Goal: Obtain resource: Download file/media

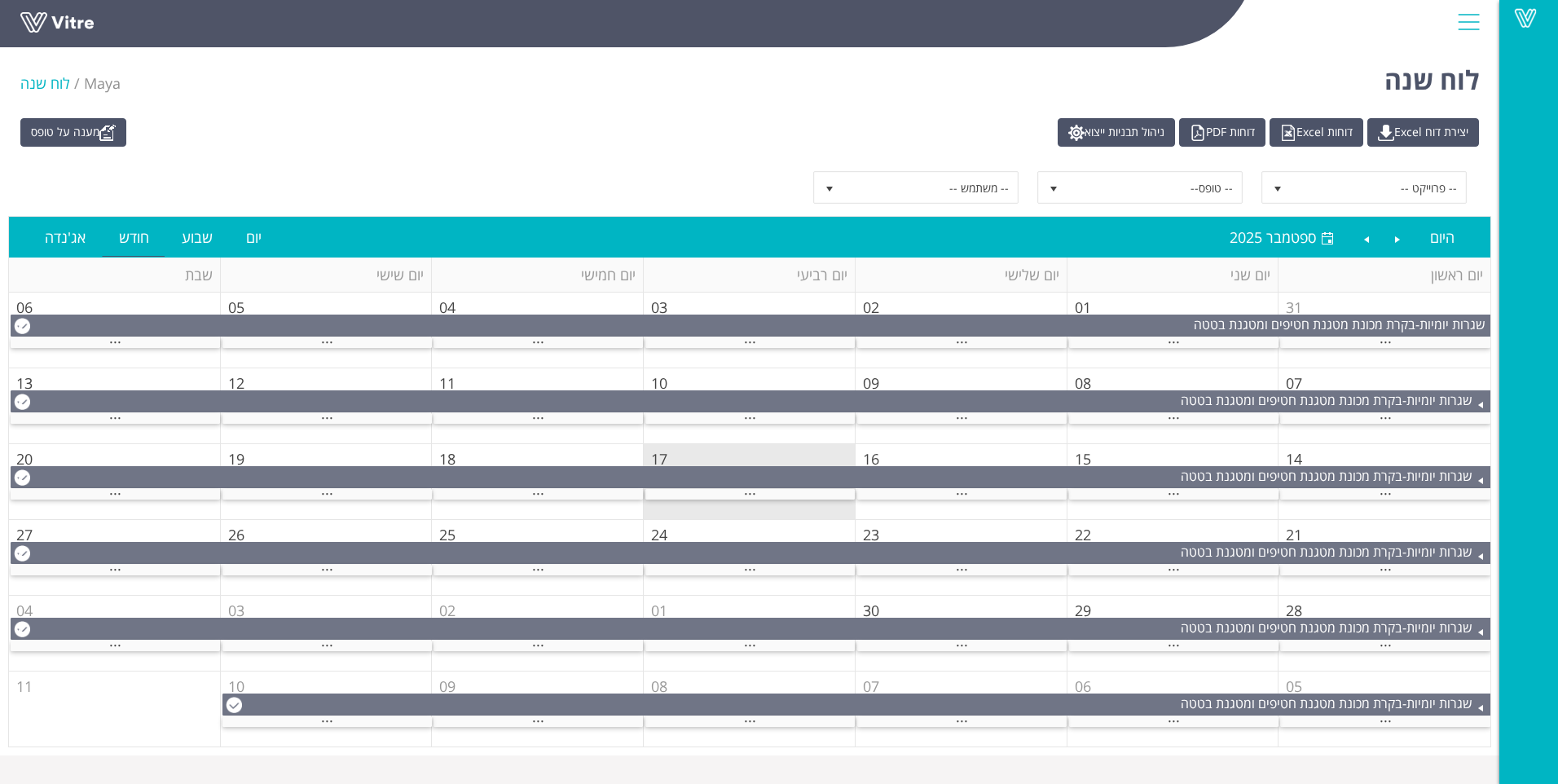
click at [724, 504] on td "17" at bounding box center [750, 481] width 211 height 75
click at [724, 499] on td "17" at bounding box center [750, 481] width 211 height 75
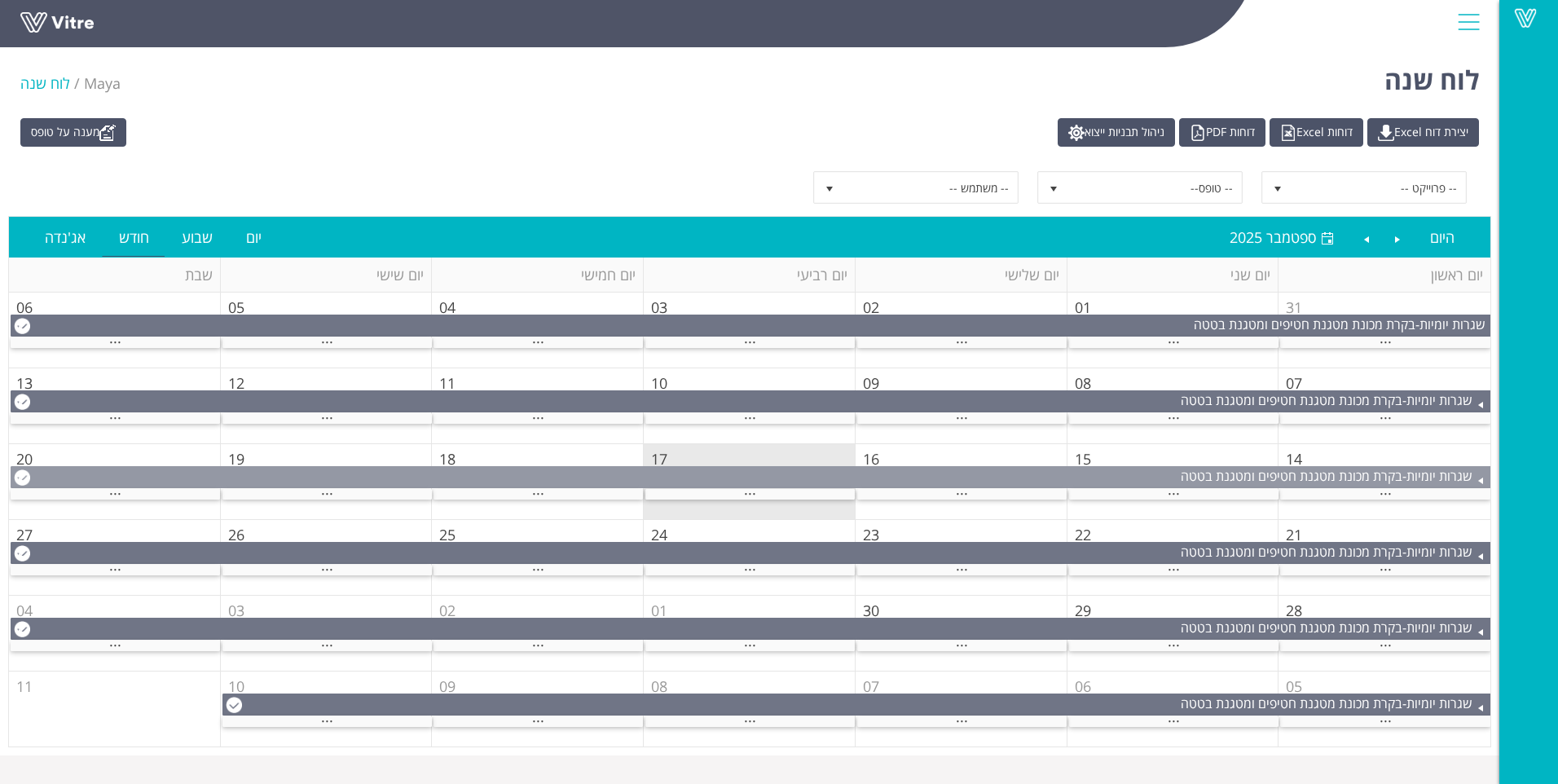
click at [727, 478] on div "שגרות יומיות - בקרת מכונת מטגנת חטיפים ומטגנת בטטה" at bounding box center [750, 476] width 1479 height 18
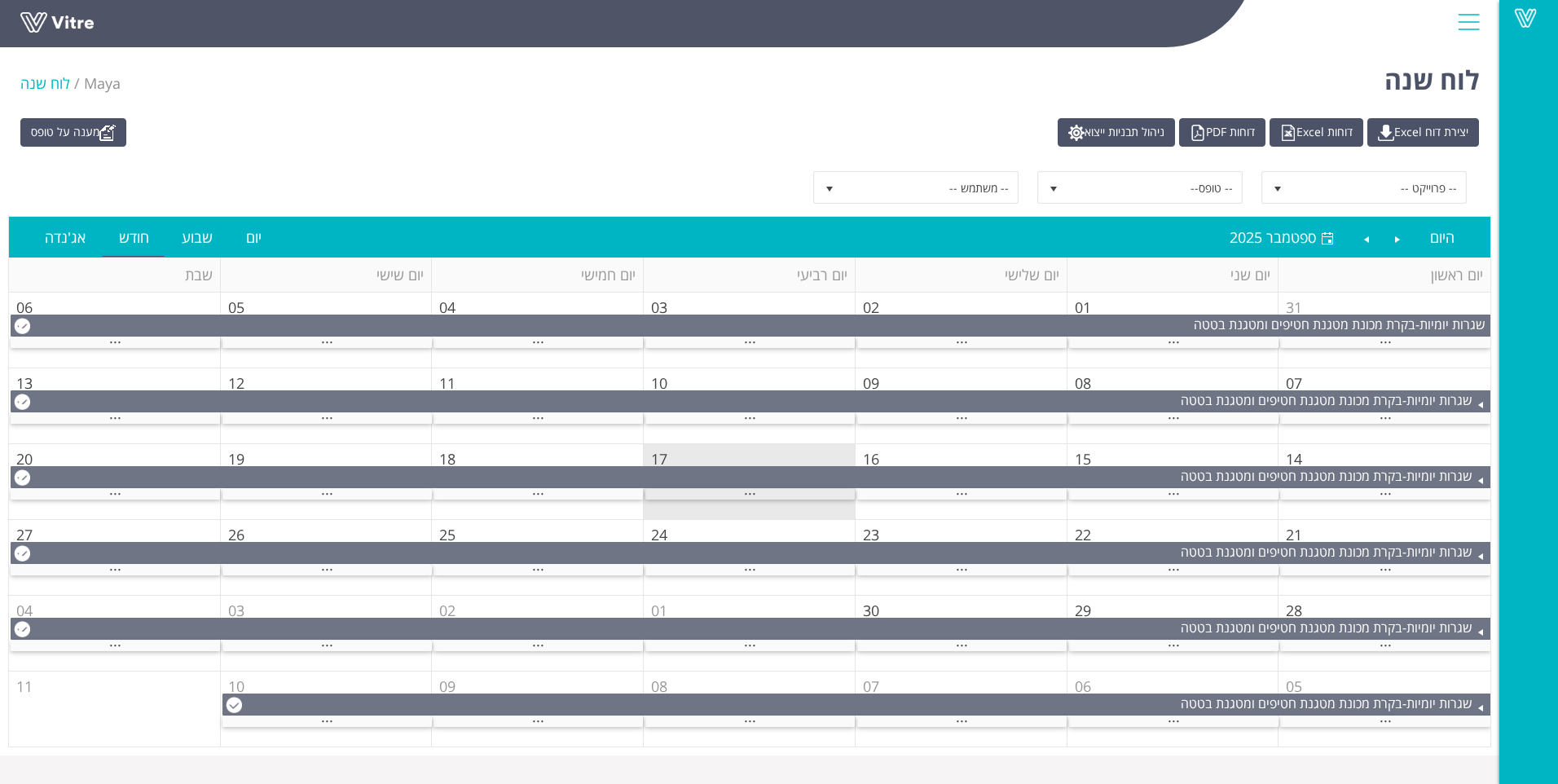
click at [743, 494] on div "..." at bounding box center [750, 494] width 210 height 10
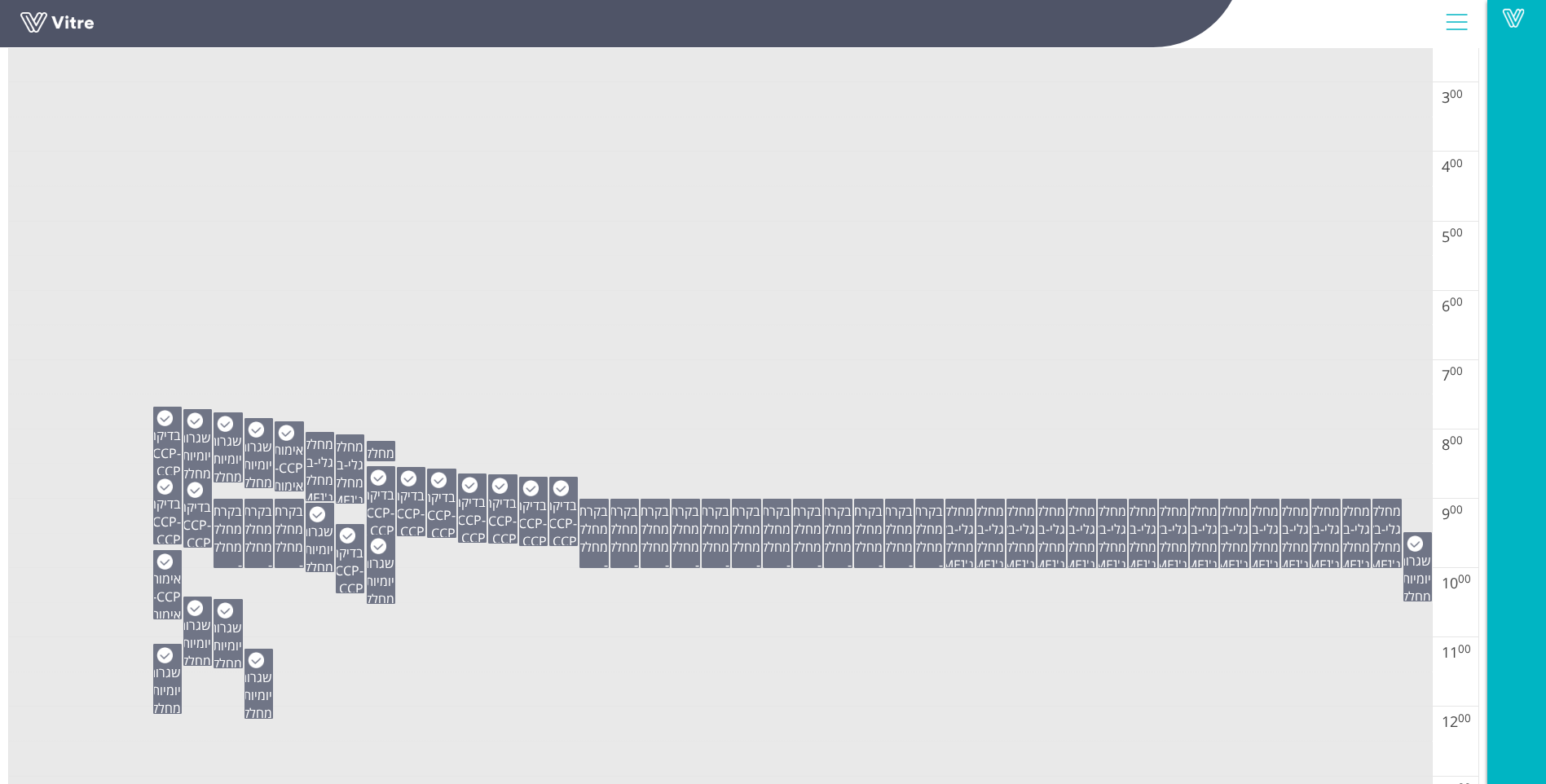
scroll to position [570, 0]
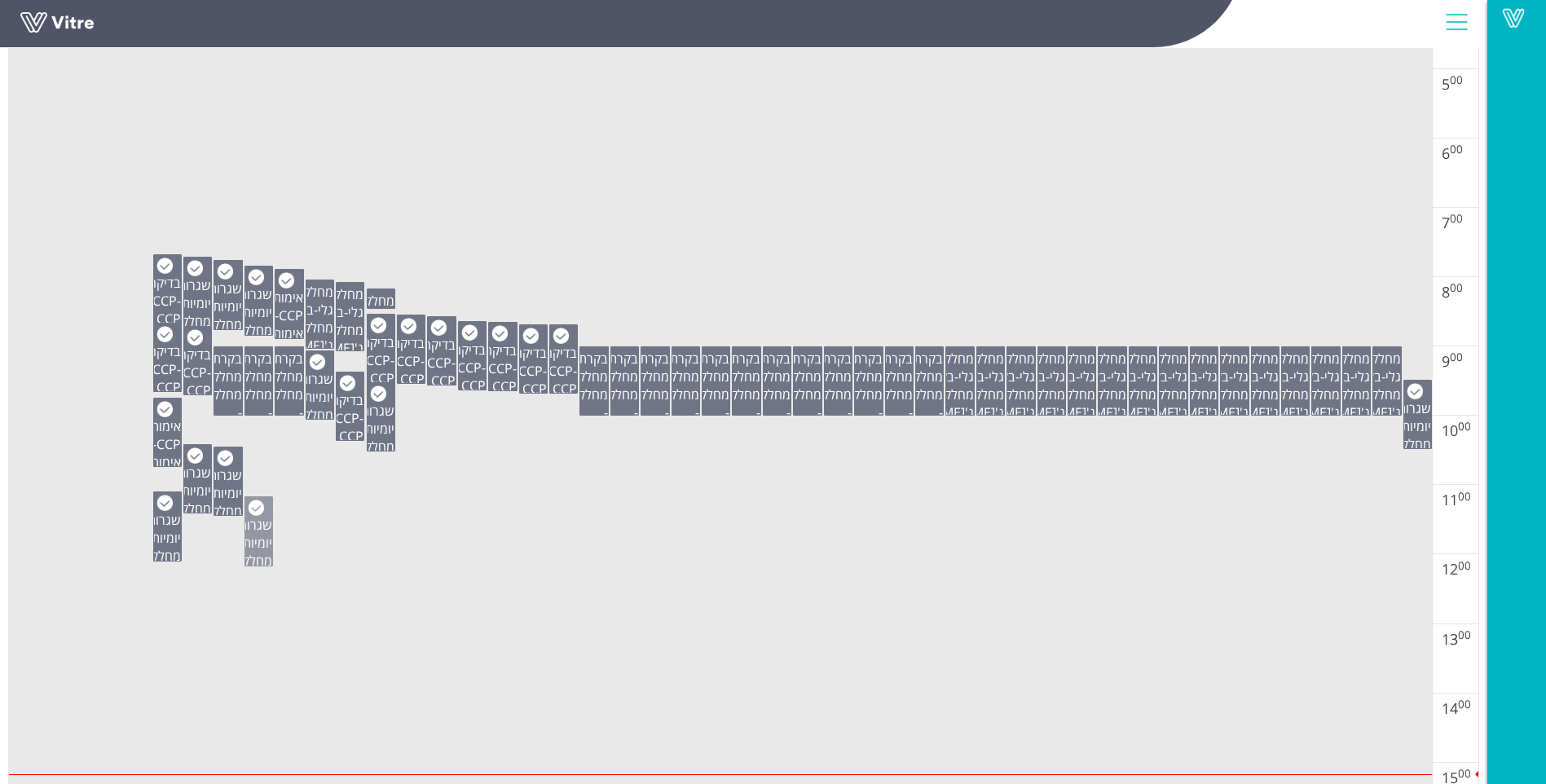
drag, startPoint x: 269, startPoint y: 542, endPoint x: 253, endPoint y: 541, distance: 16.0
click at [268, 542] on span "שגרות יומיות" at bounding box center [256, 533] width 34 height 36
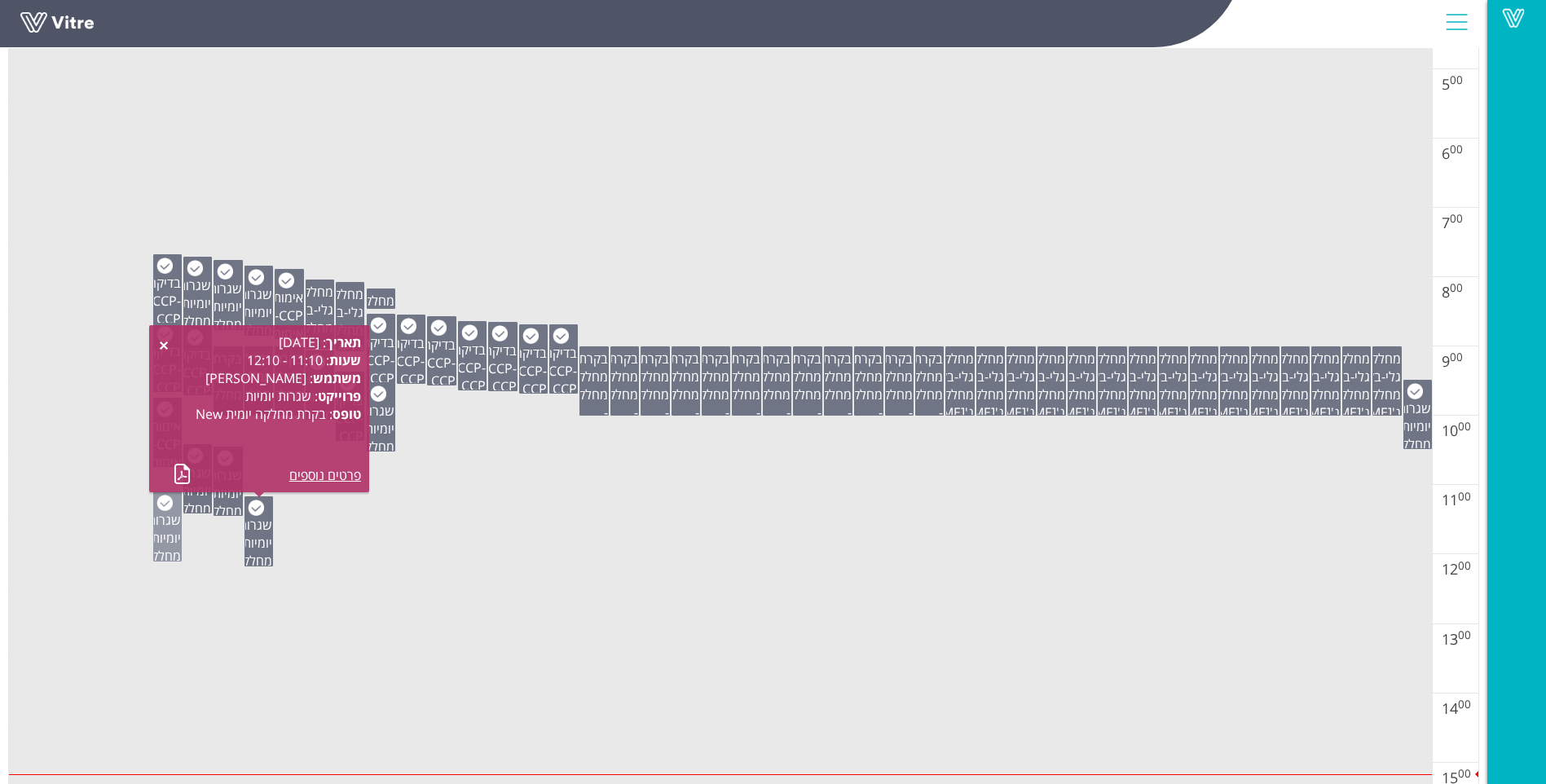
click at [169, 528] on span "שגרות יומיות" at bounding box center [164, 528] width 34 height 36
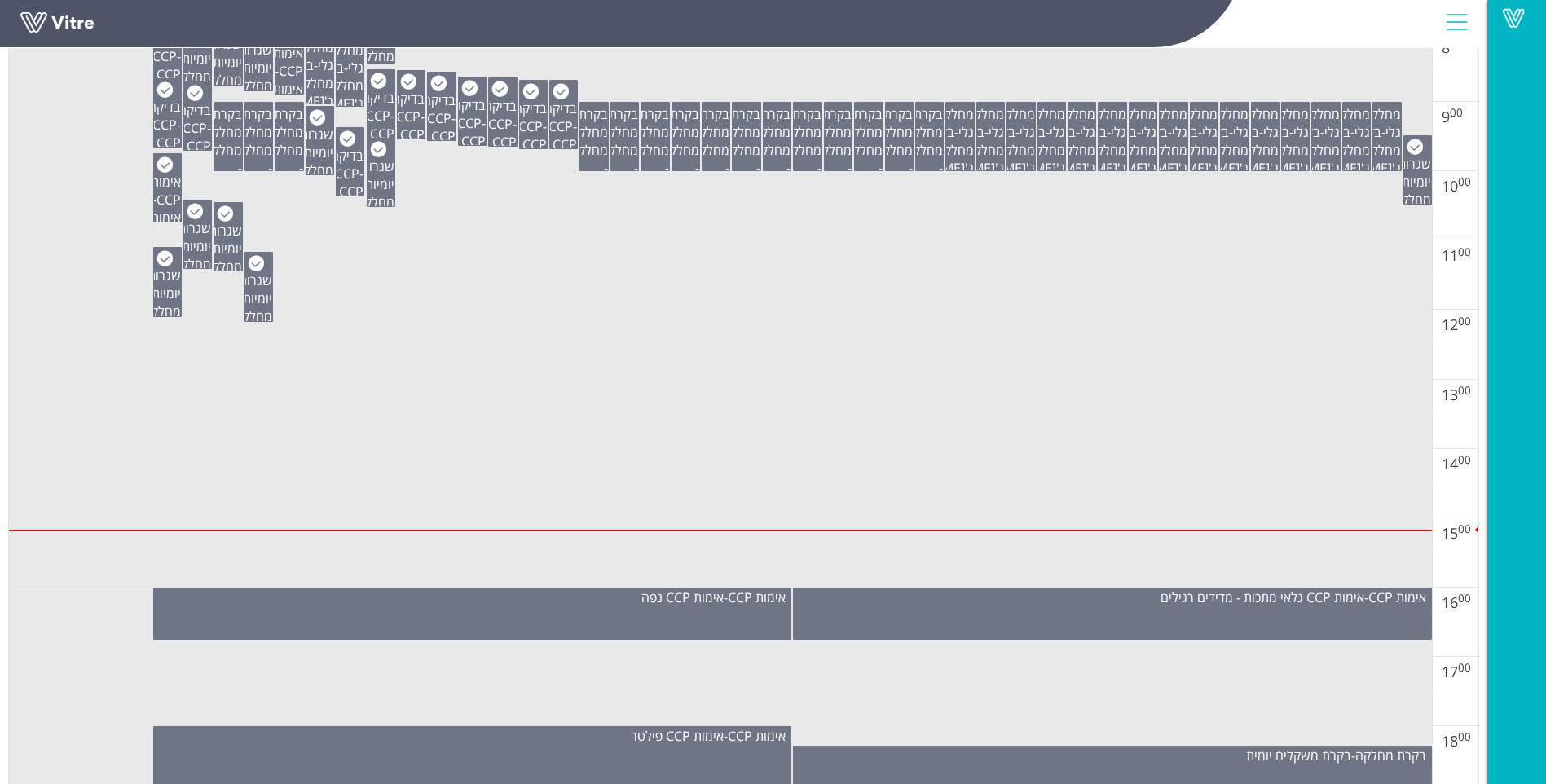
click at [821, 483] on td at bounding box center [720, 501] width 1423 height 35
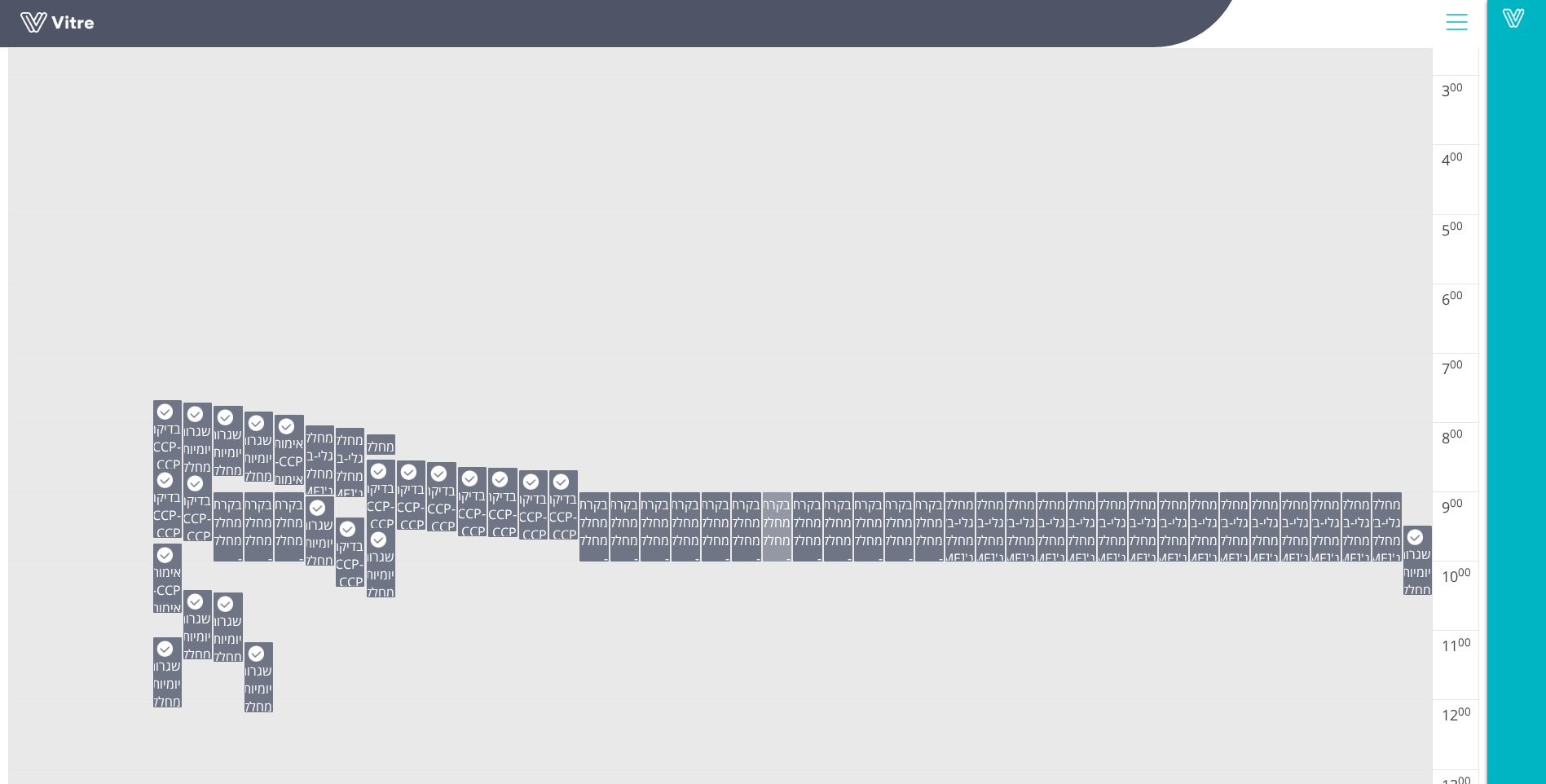
scroll to position [407, 0]
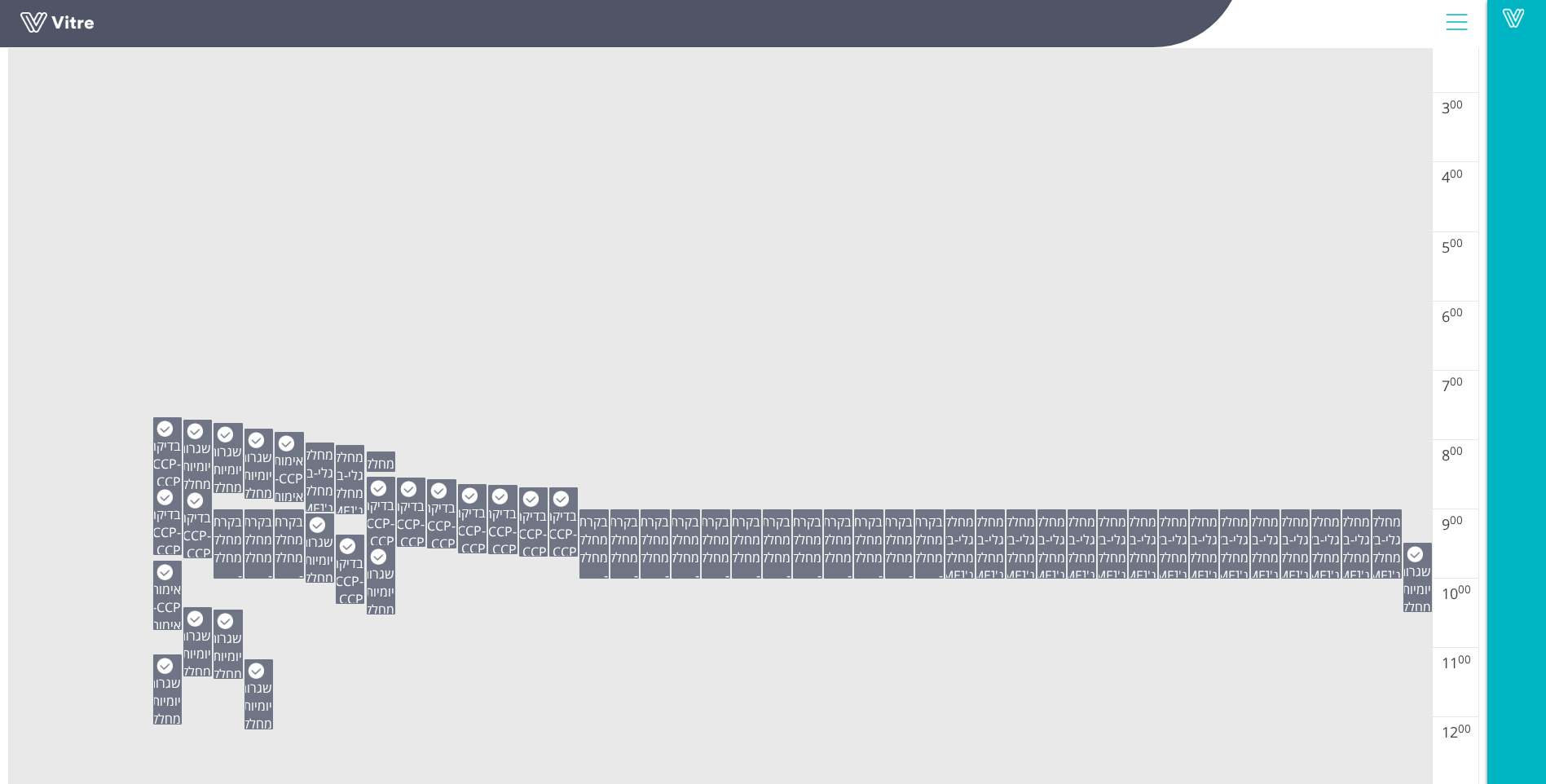
click at [704, 614] on td at bounding box center [720, 631] width 1423 height 35
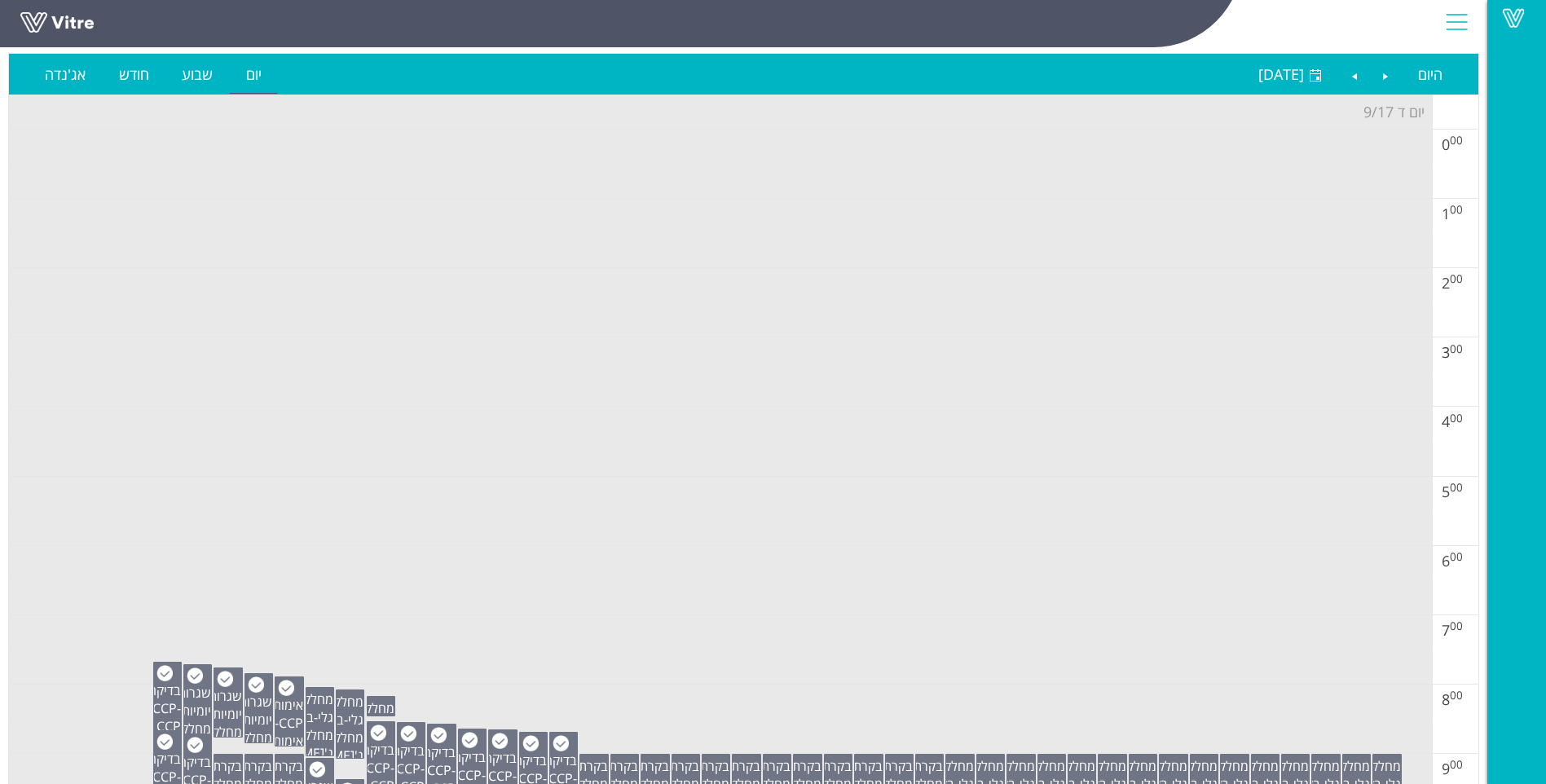
scroll to position [0, 0]
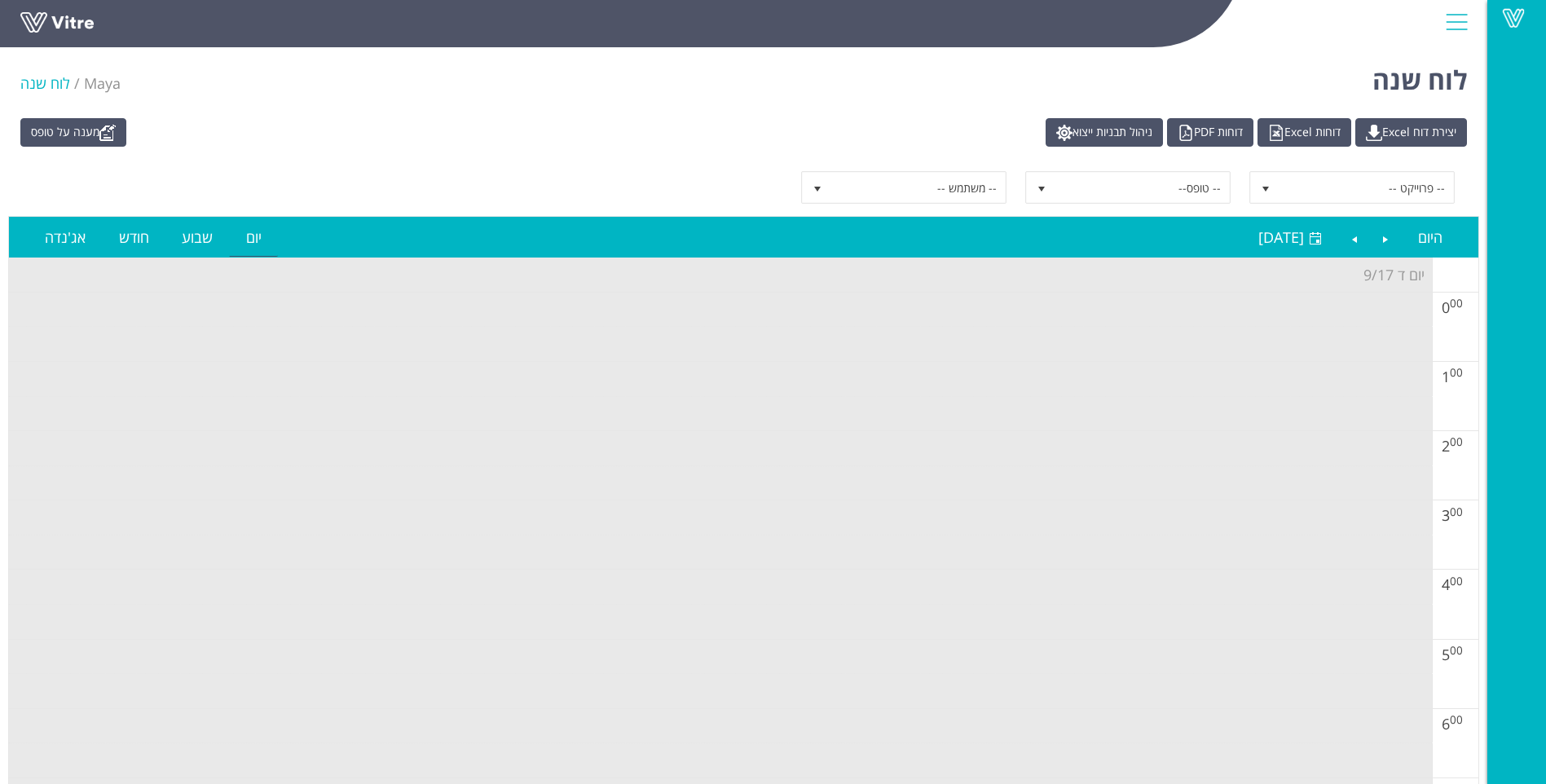
click at [926, 272] on th "יום ד 9/17" at bounding box center [720, 275] width 1423 height 35
click at [489, 398] on td at bounding box center [720, 414] width 1423 height 35
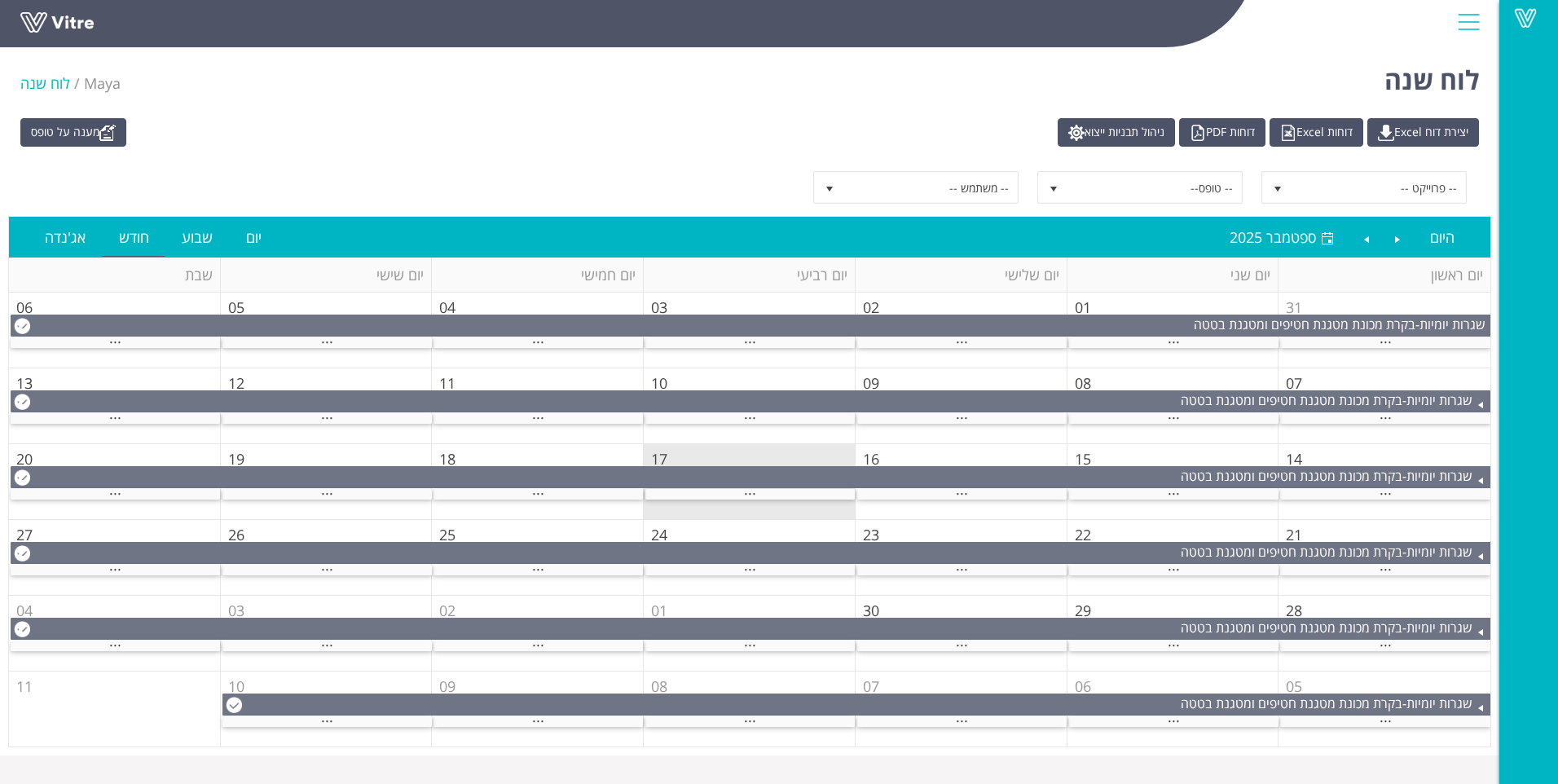
click at [750, 496] on span "..." at bounding box center [750, 489] width 12 height 18
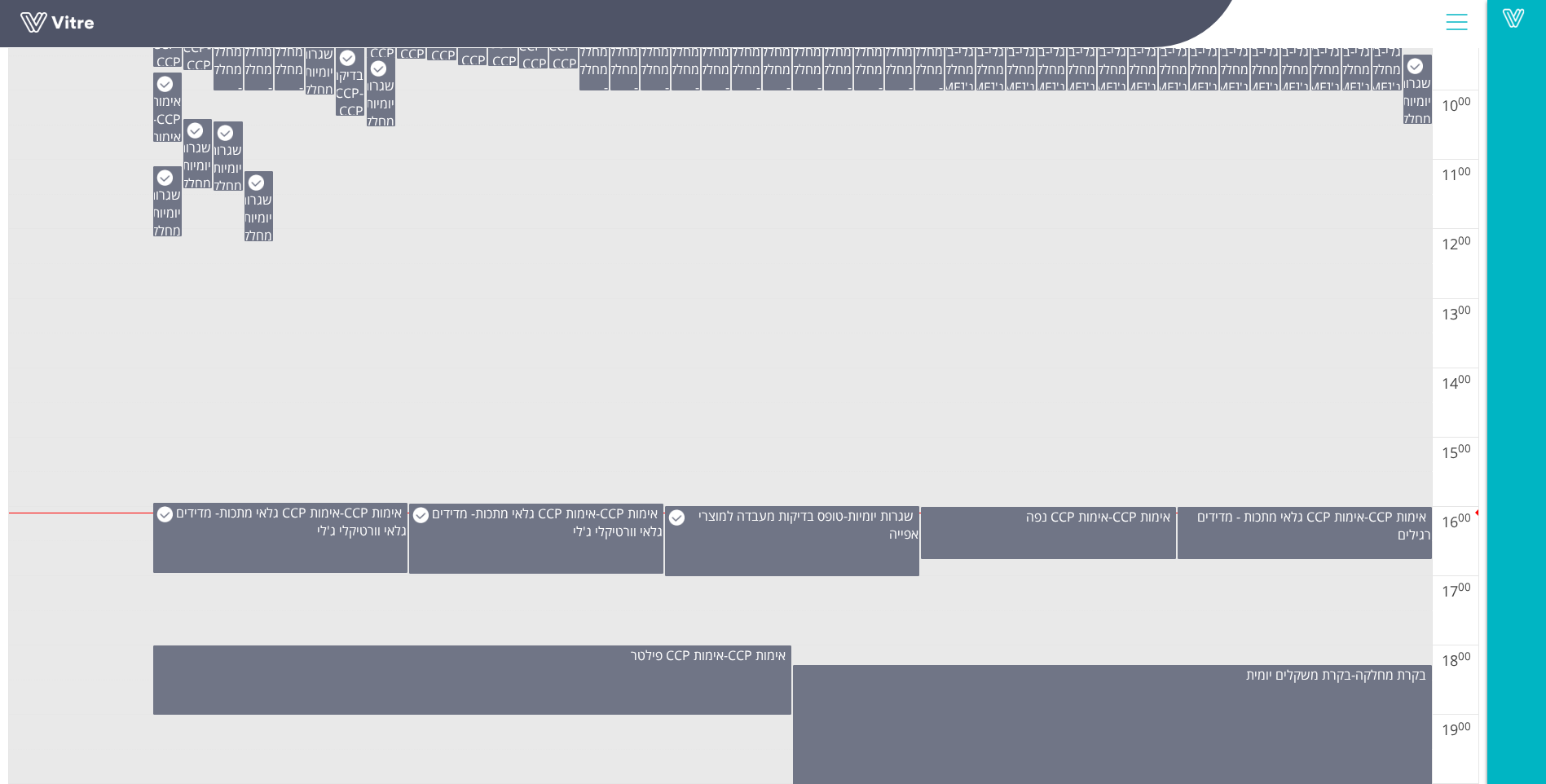
scroll to position [896, 0]
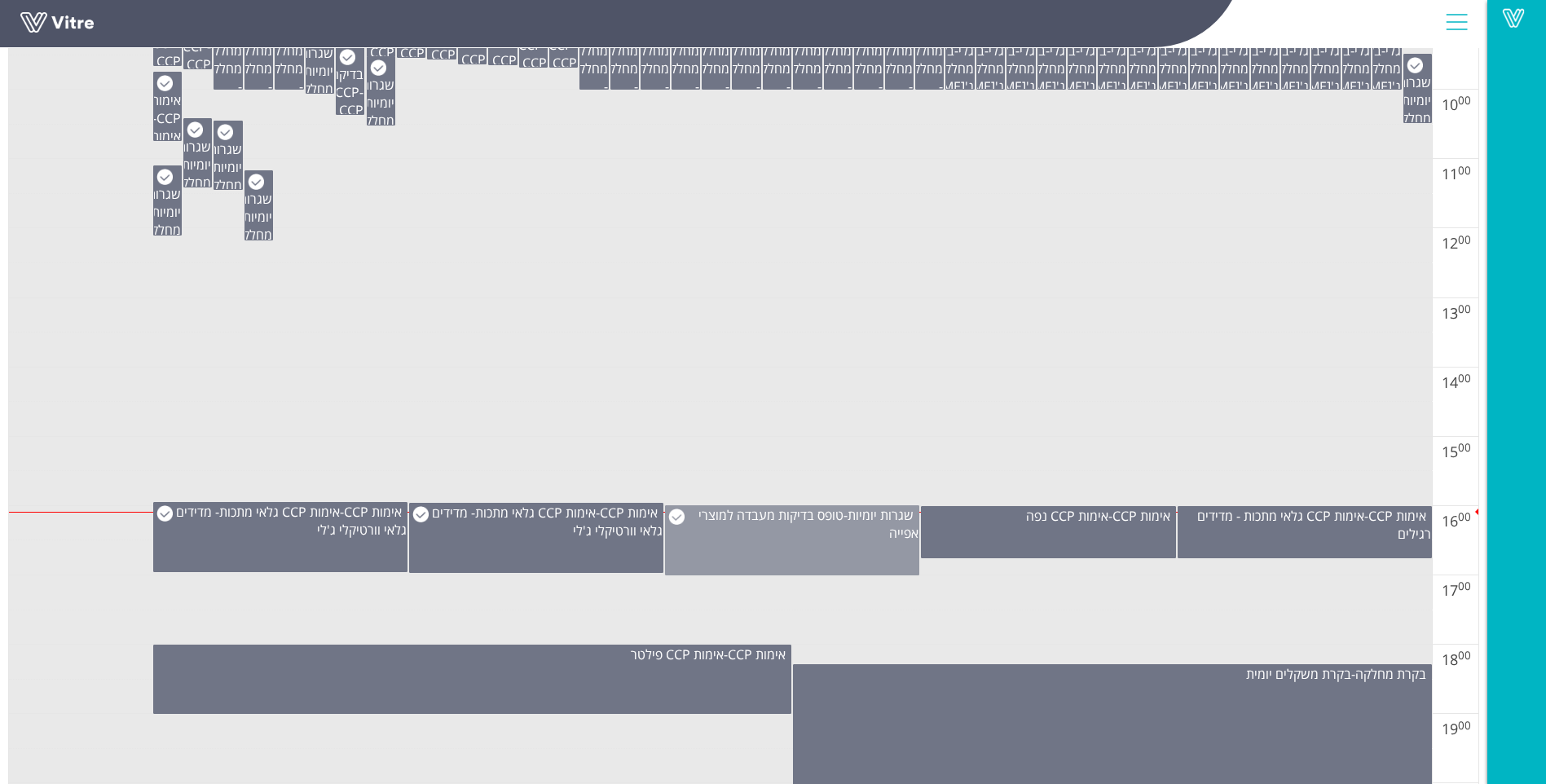
click at [823, 524] on div "שגרות יומיות - טופס בדיקות מעבדה למוצרי אפייה" at bounding box center [792, 523] width 253 height 36
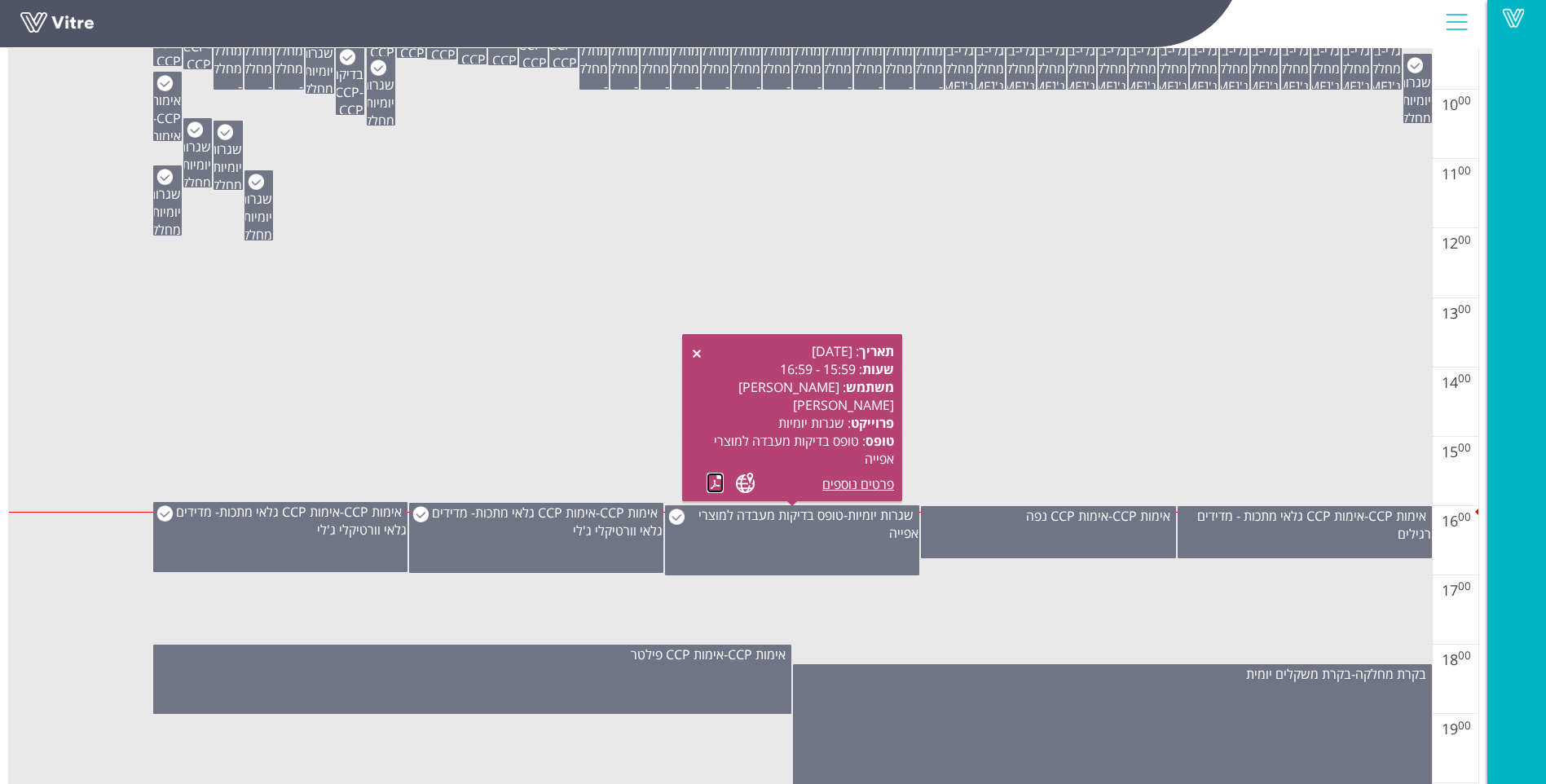
click at [717, 487] on link at bounding box center [715, 483] width 17 height 21
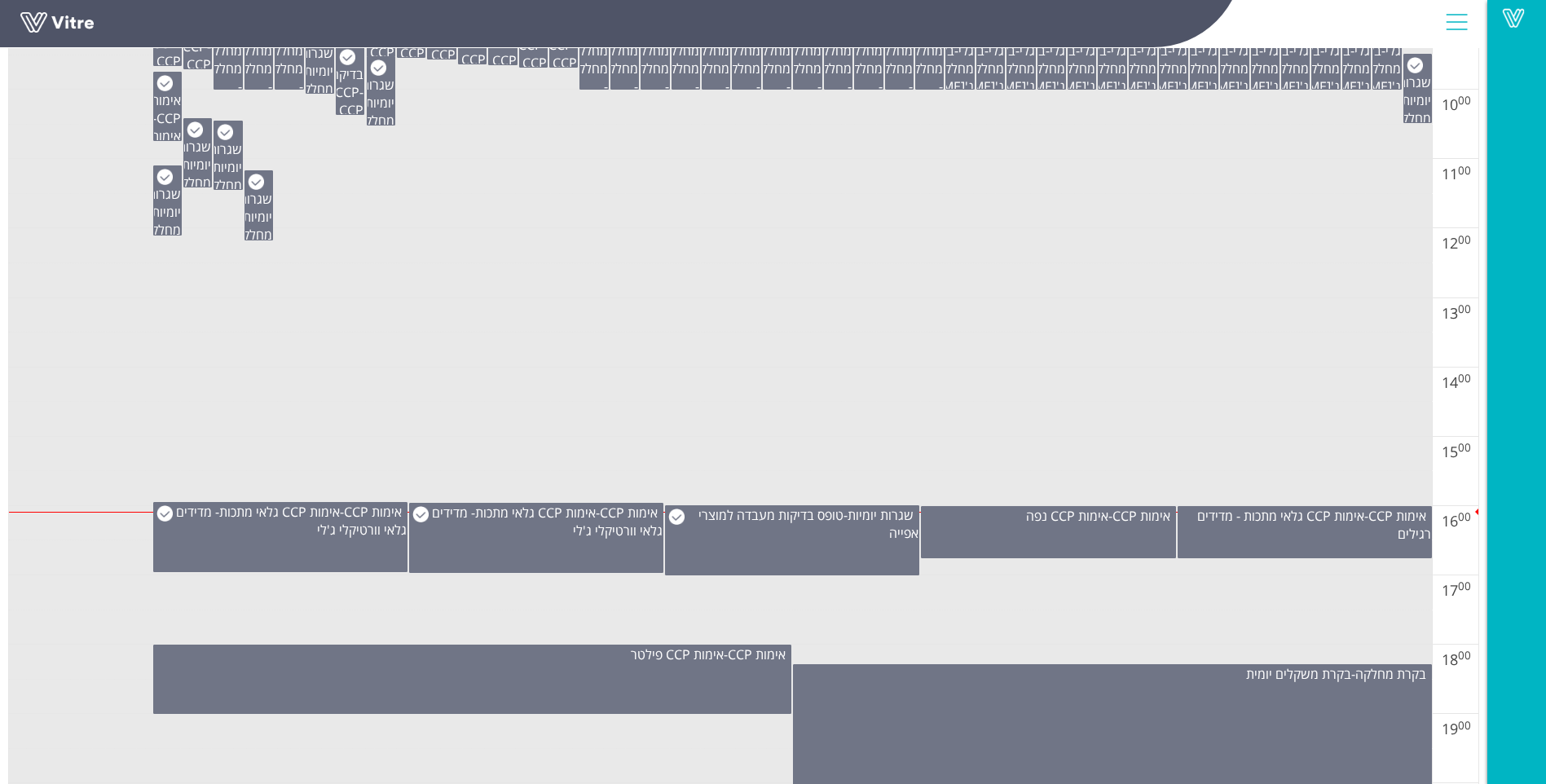
click at [522, 465] on td at bounding box center [720, 454] width 1423 height 35
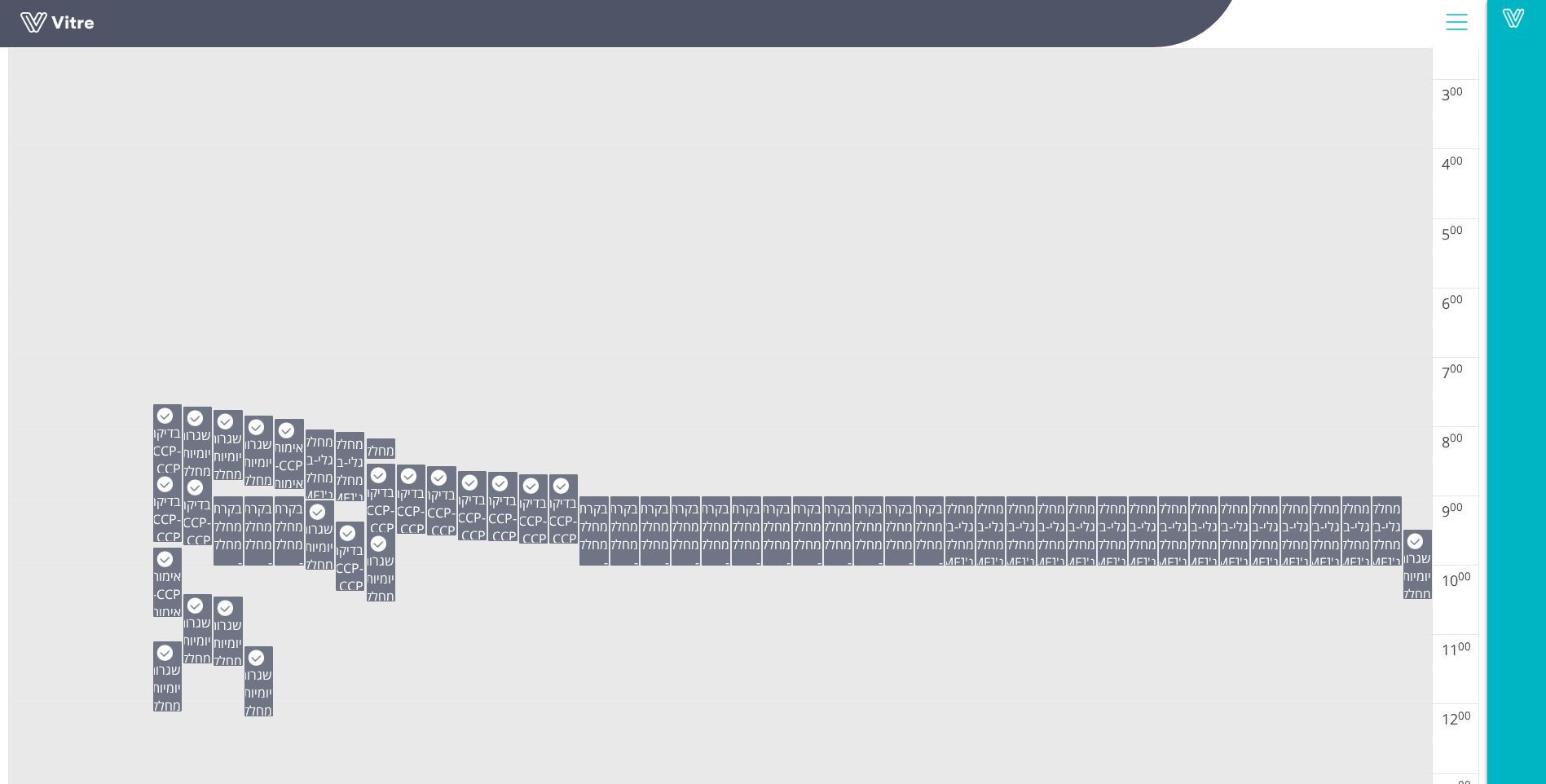
scroll to position [163, 0]
